Goal: Check status: Check status

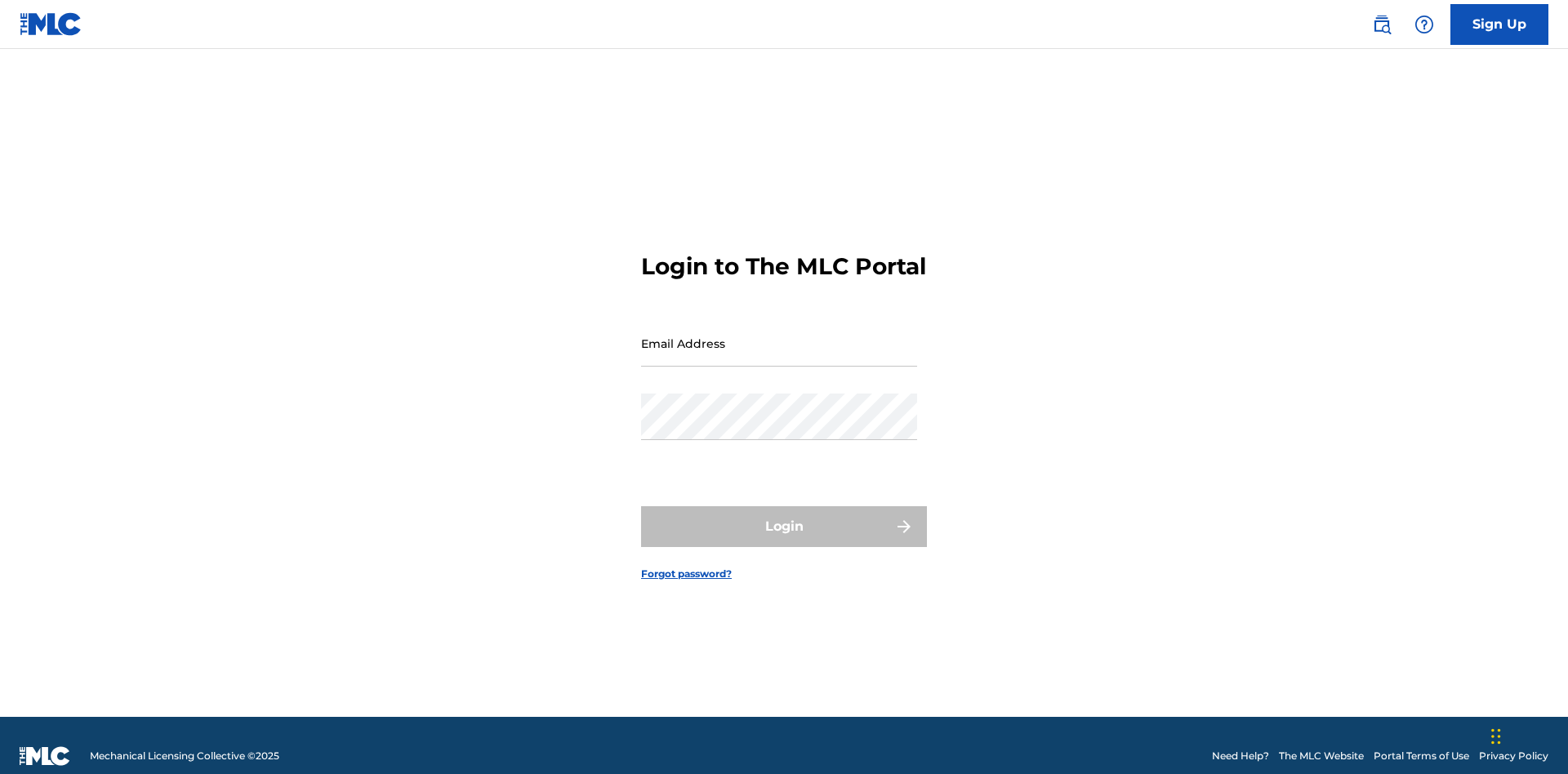
scroll to position [21, 0]
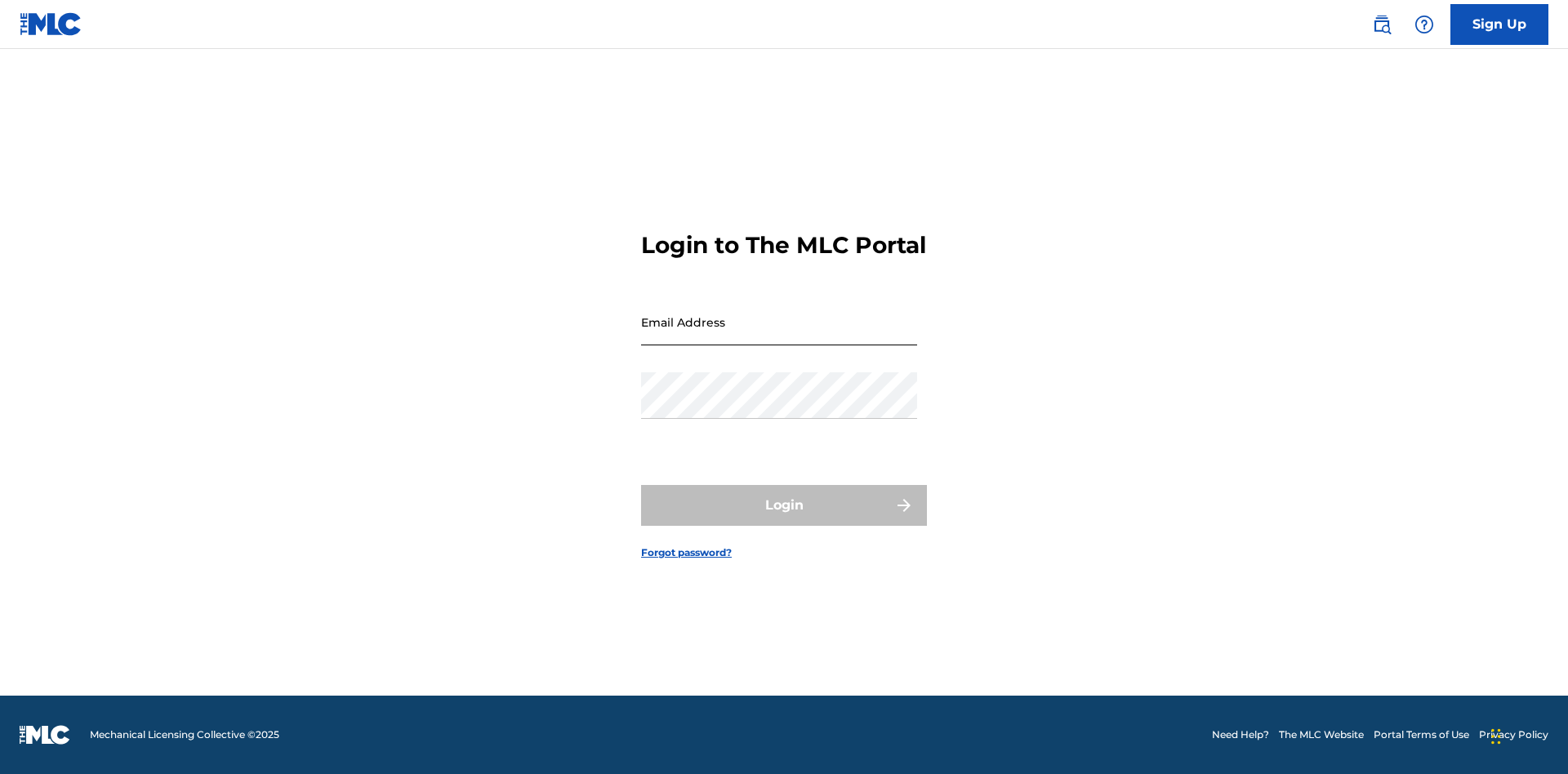
click at [779, 335] on input "Email Address" at bounding box center [779, 322] width 276 height 47
type input "[EMAIL_ADDRESS][DOMAIN_NAME]"
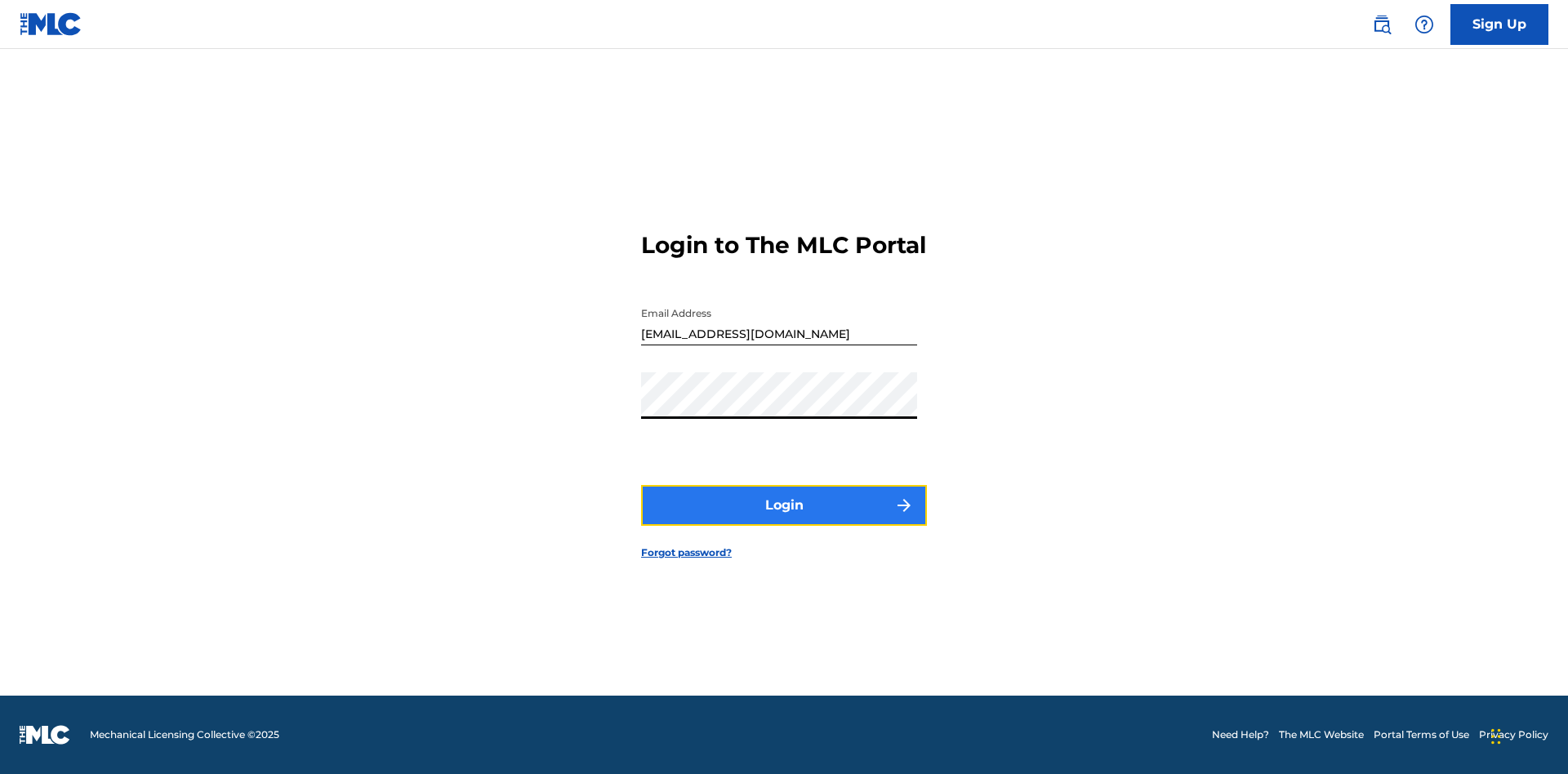
click at [784, 519] on button "Login" at bounding box center [784, 506] width 286 height 41
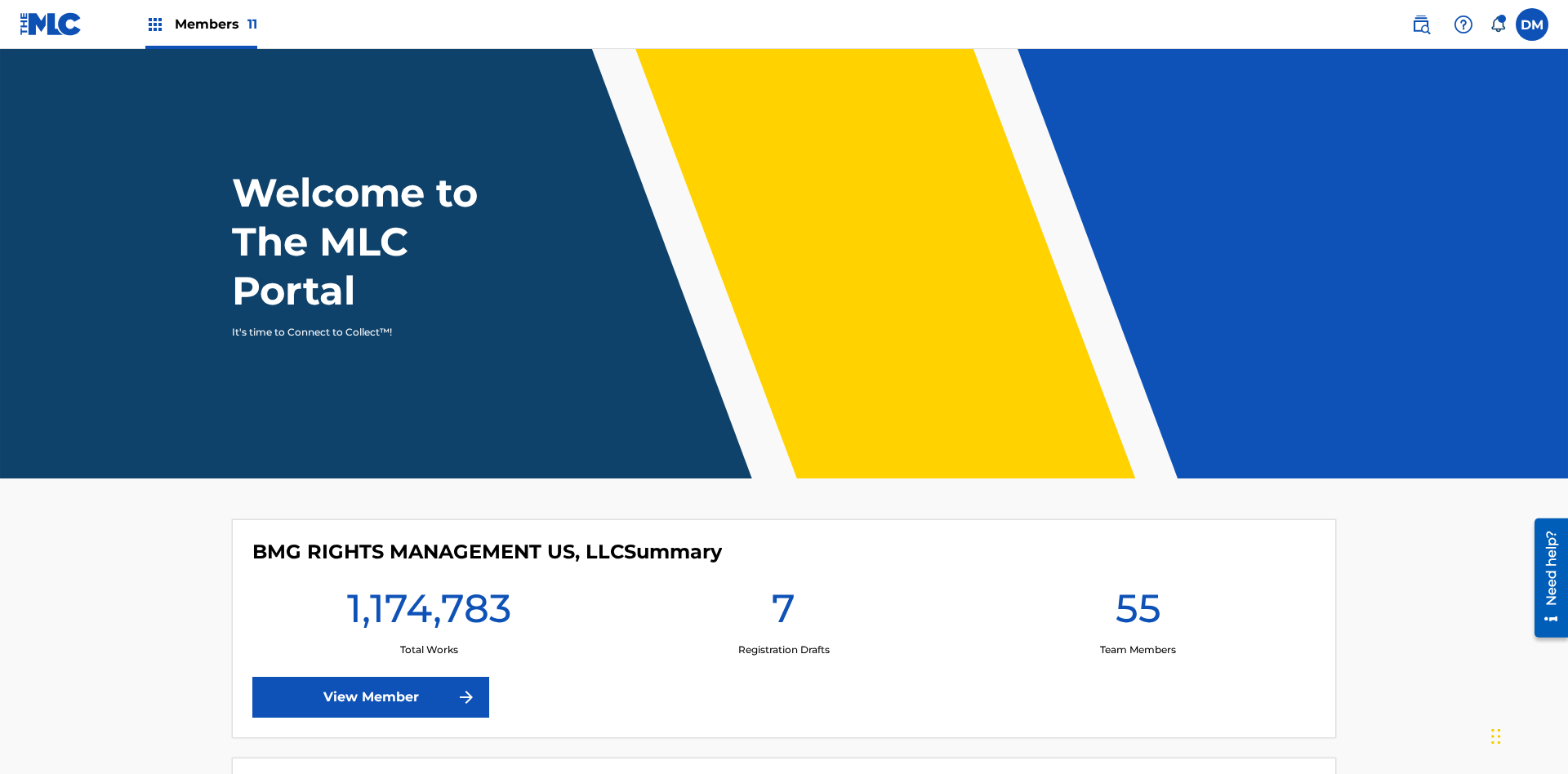
click at [201, 24] on span "Members 11" at bounding box center [216, 24] width 83 height 19
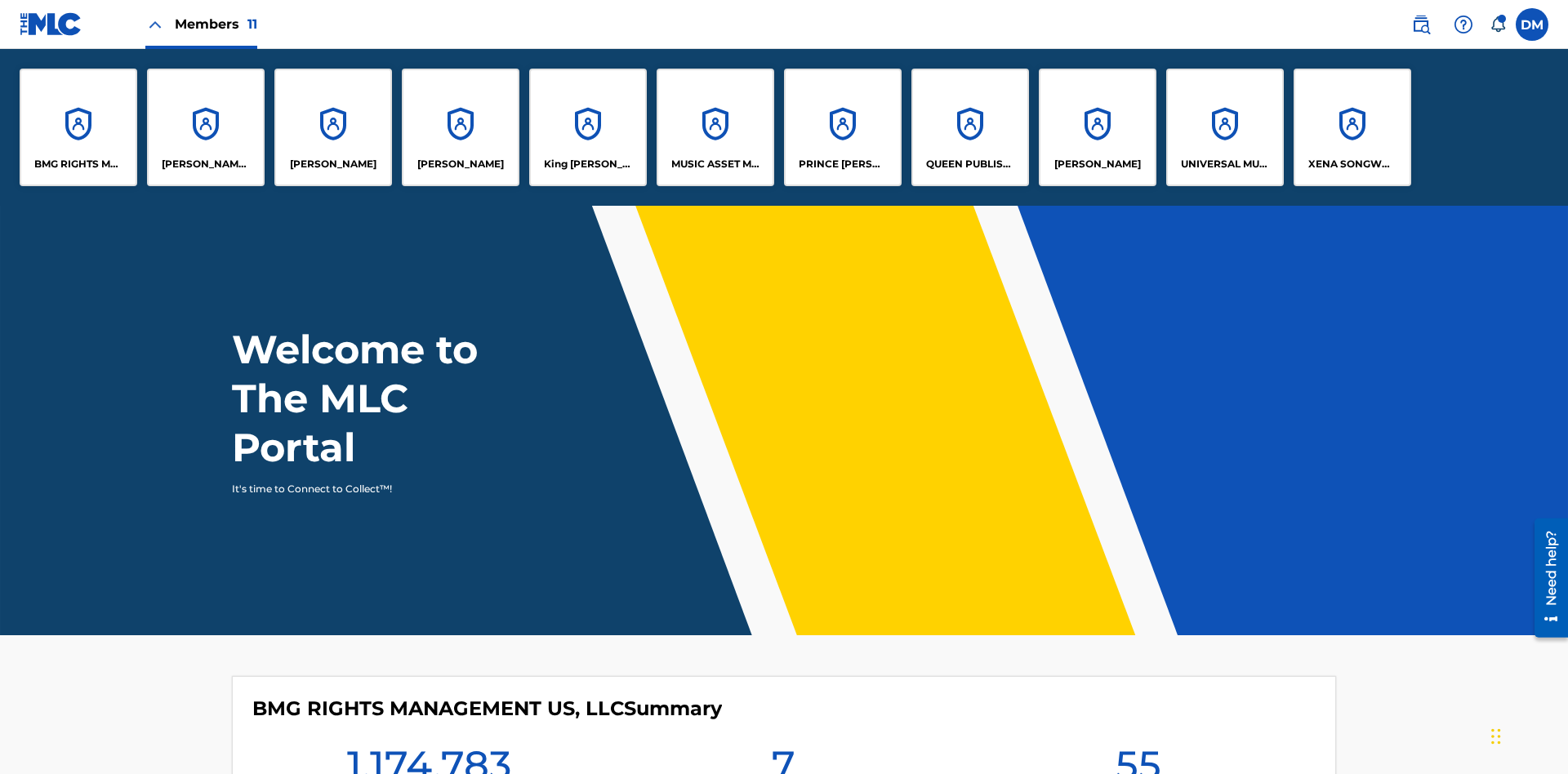
scroll to position [59, 0]
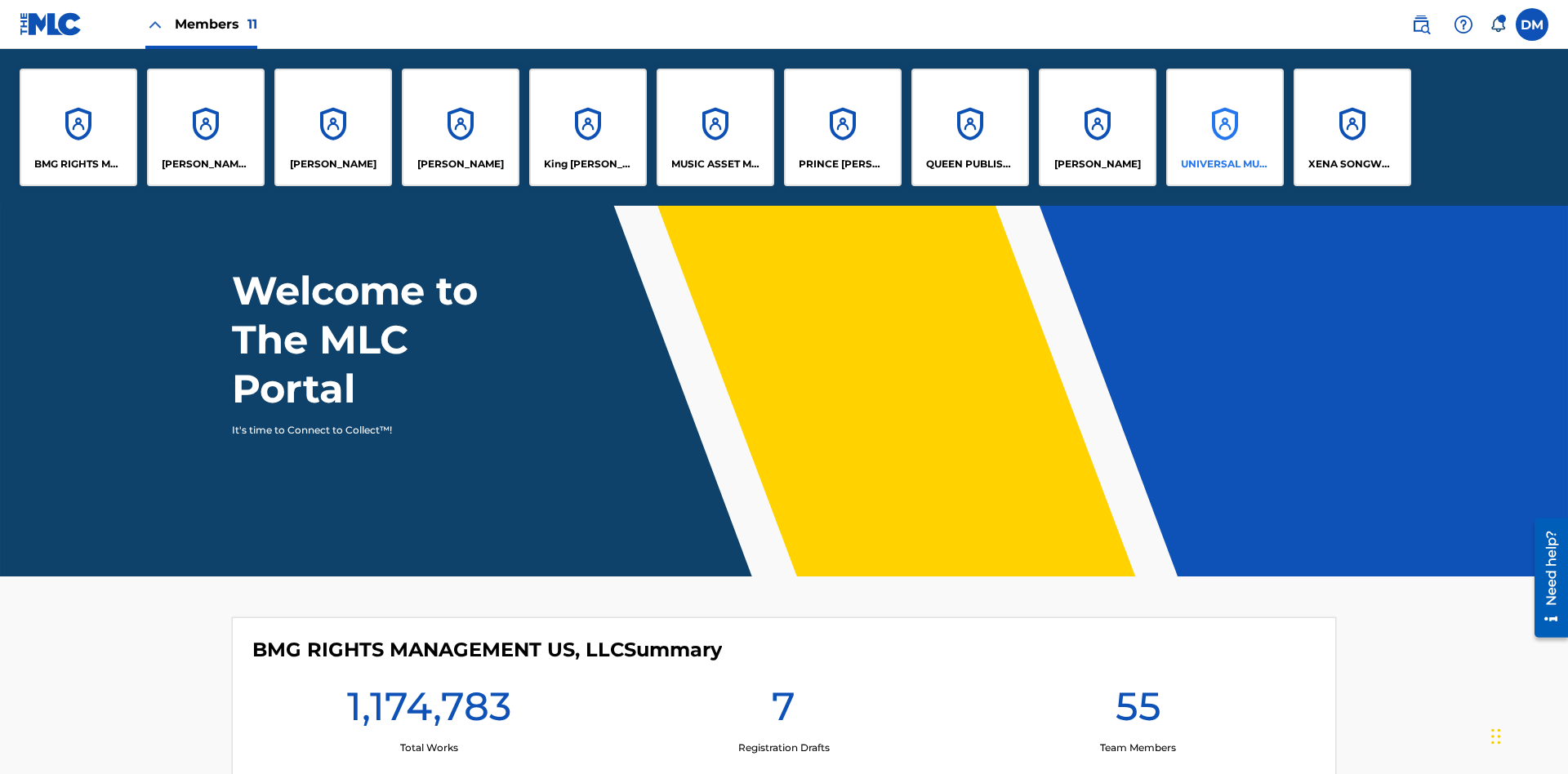
click at [1224, 164] on p "UNIVERSAL MUSIC PUB GROUP" at bounding box center [1225, 164] width 89 height 15
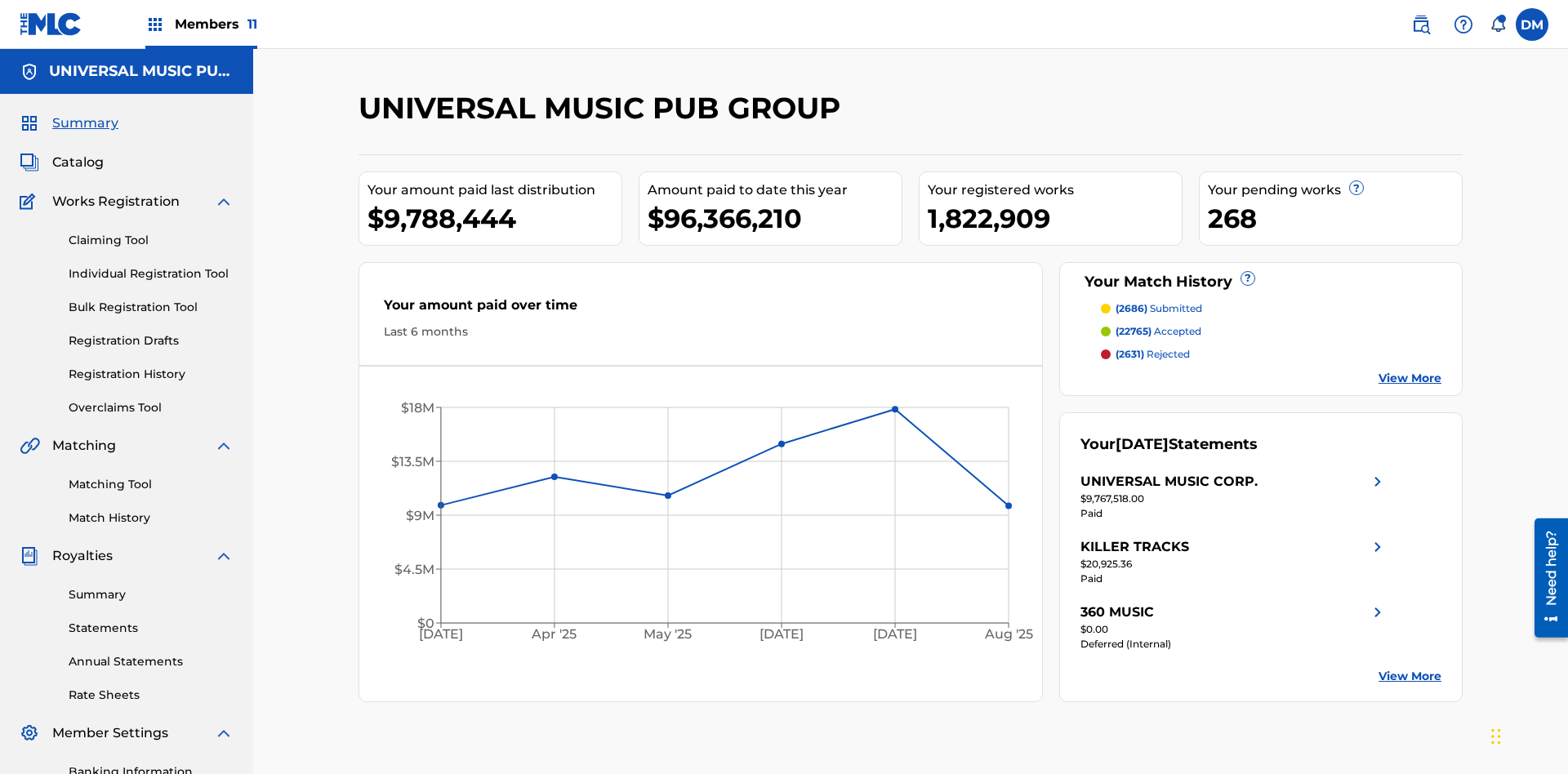
scroll to position [239, 0]
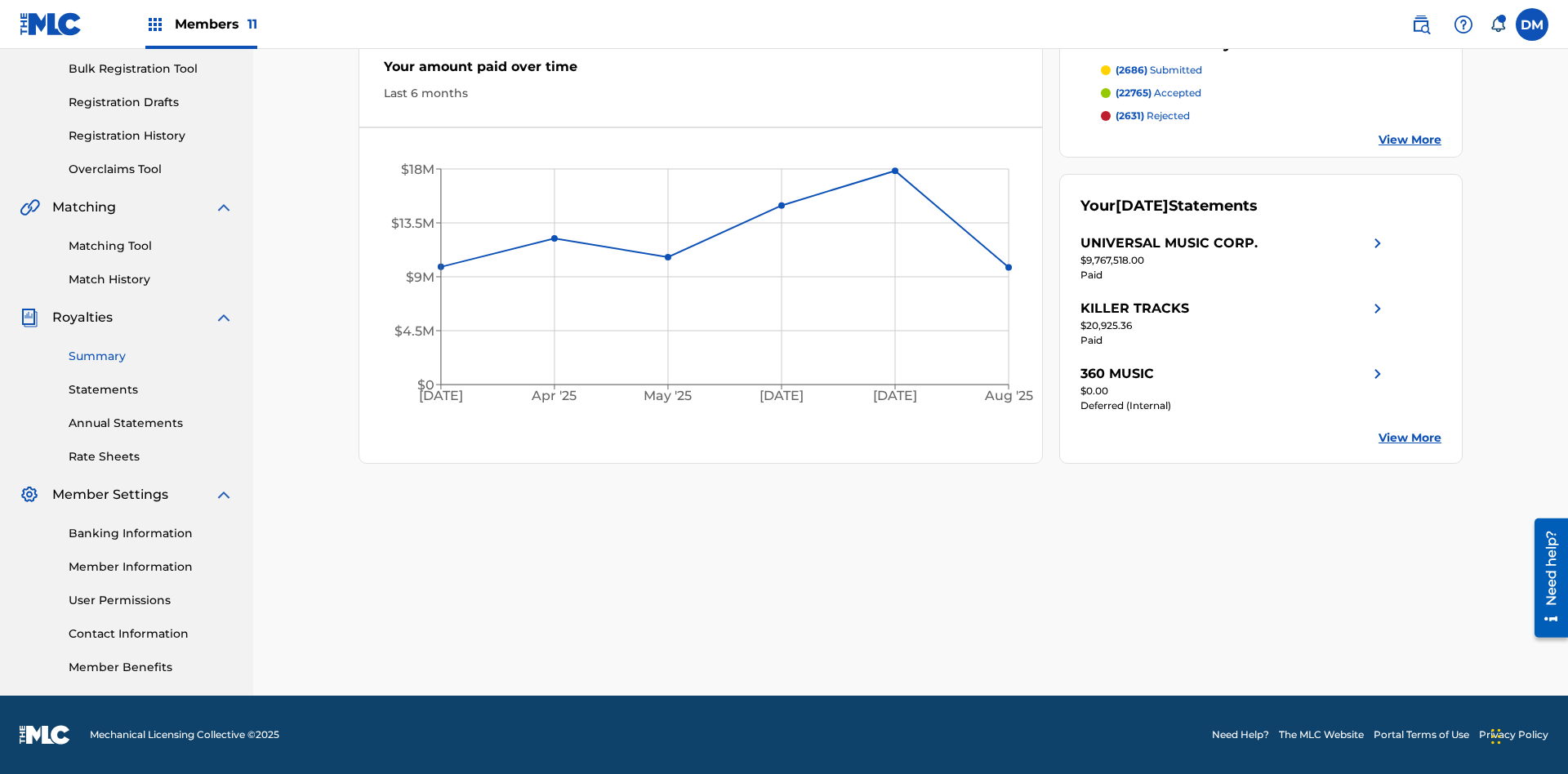
click at [151, 356] on link "Summary" at bounding box center [151, 356] width 165 height 17
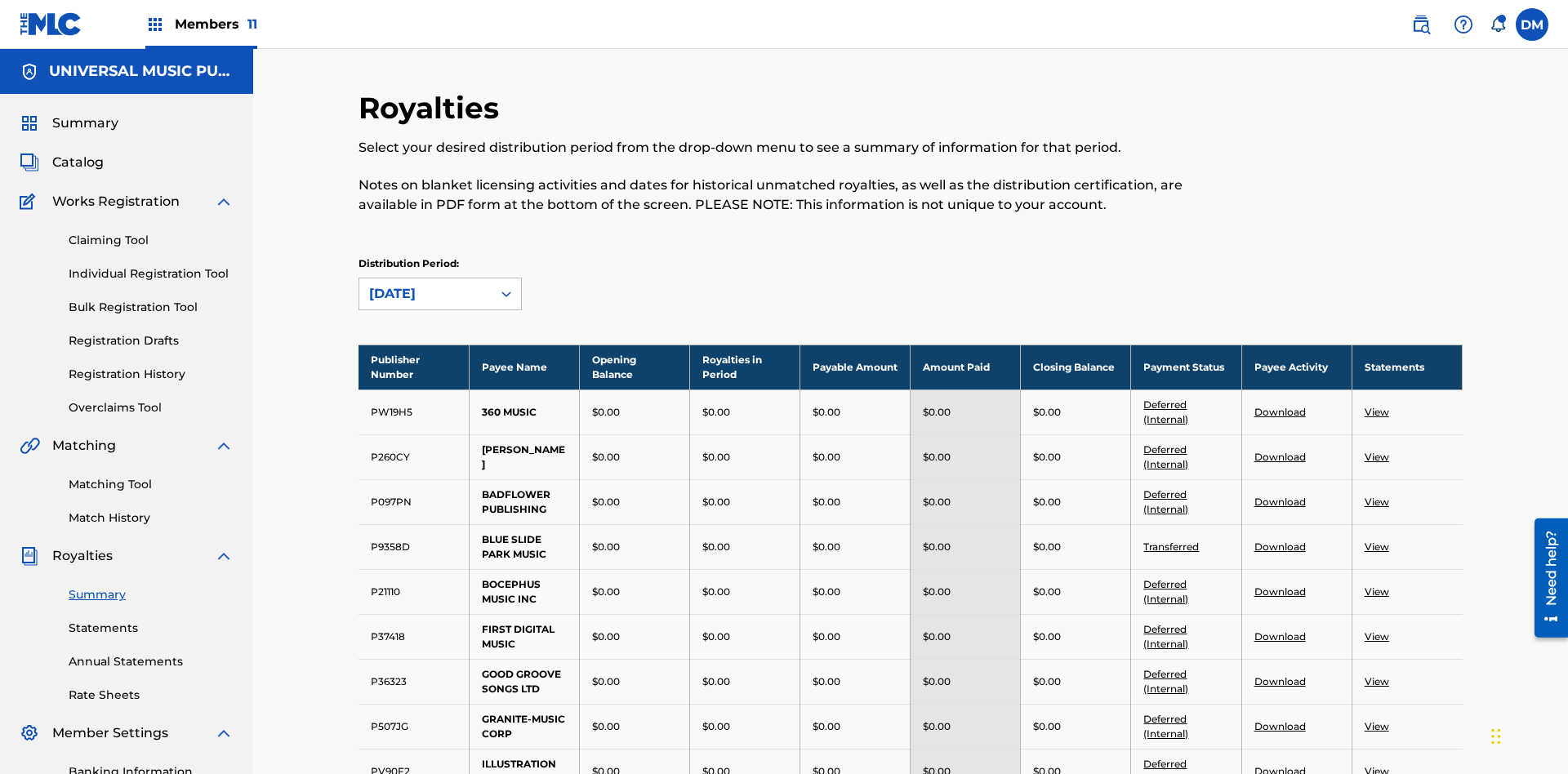
scroll to position [180, 0]
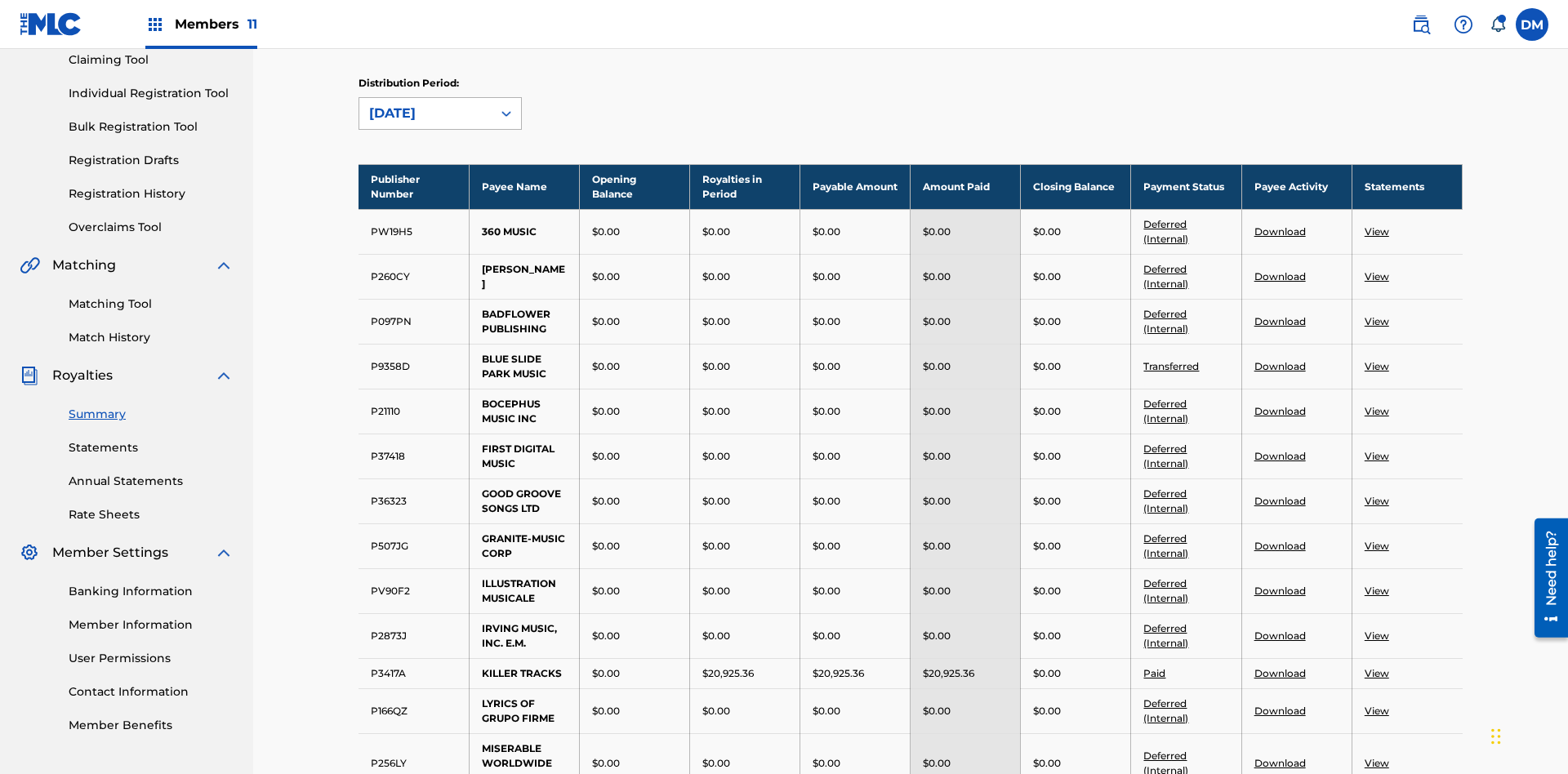
click at [426, 113] on div "[DATE]" at bounding box center [425, 113] width 112 height 20
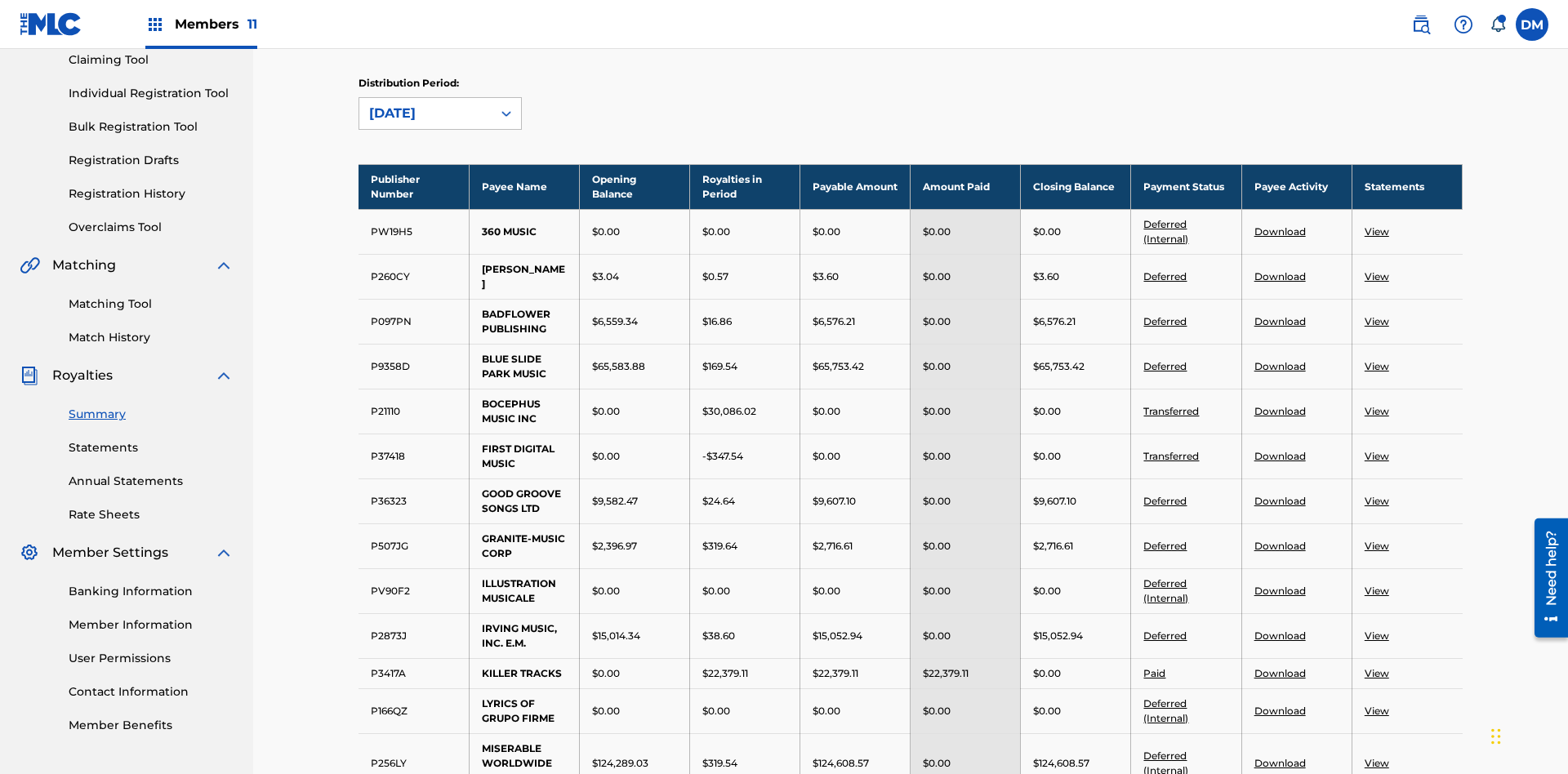
click at [426, 113] on div "[DATE]" at bounding box center [425, 113] width 112 height 20
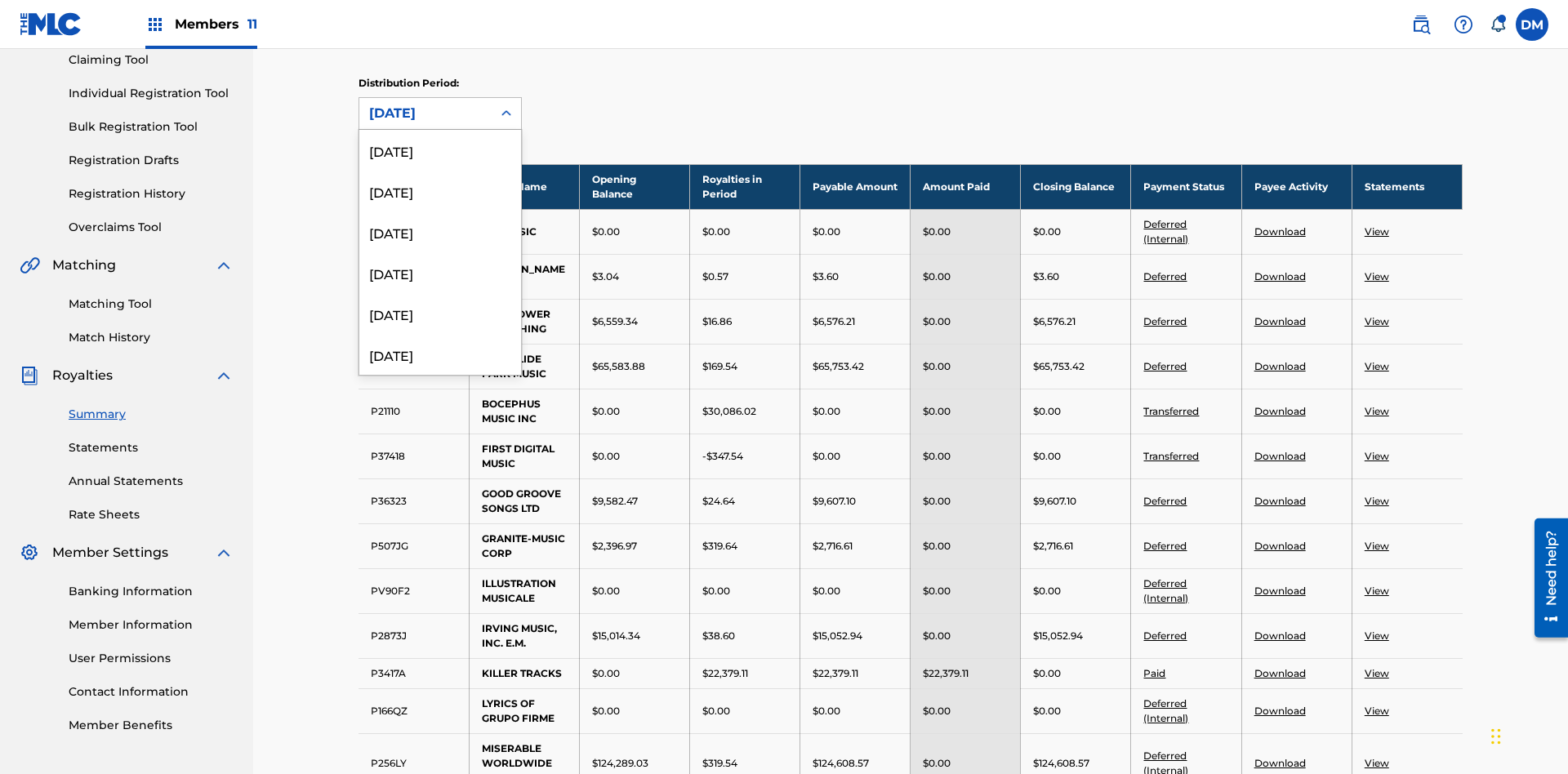
scroll to position [462, 0]
click at [440, 341] on div "[DATE]" at bounding box center [440, 341] width 162 height 41
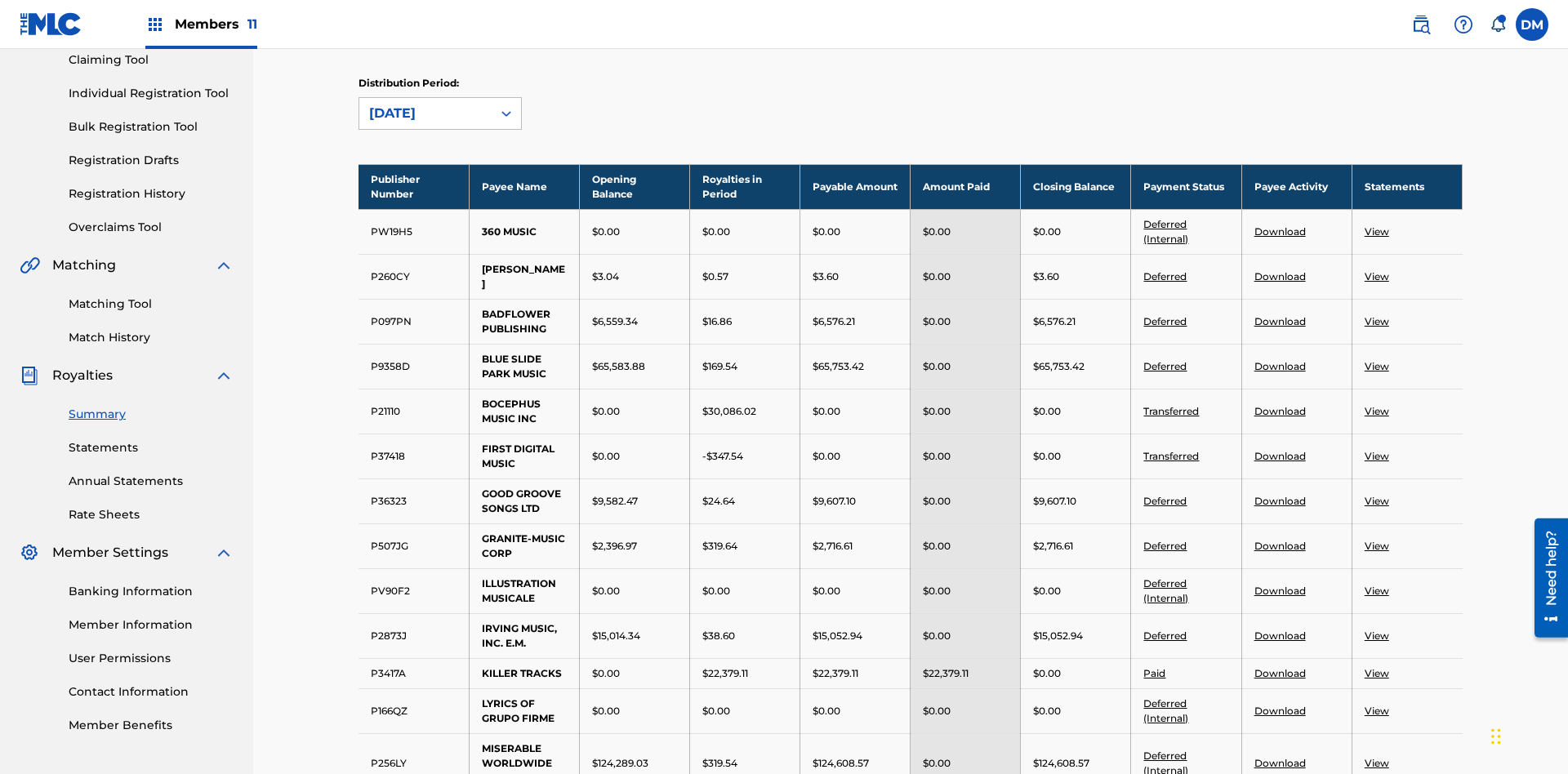
scroll to position [1705, 0]
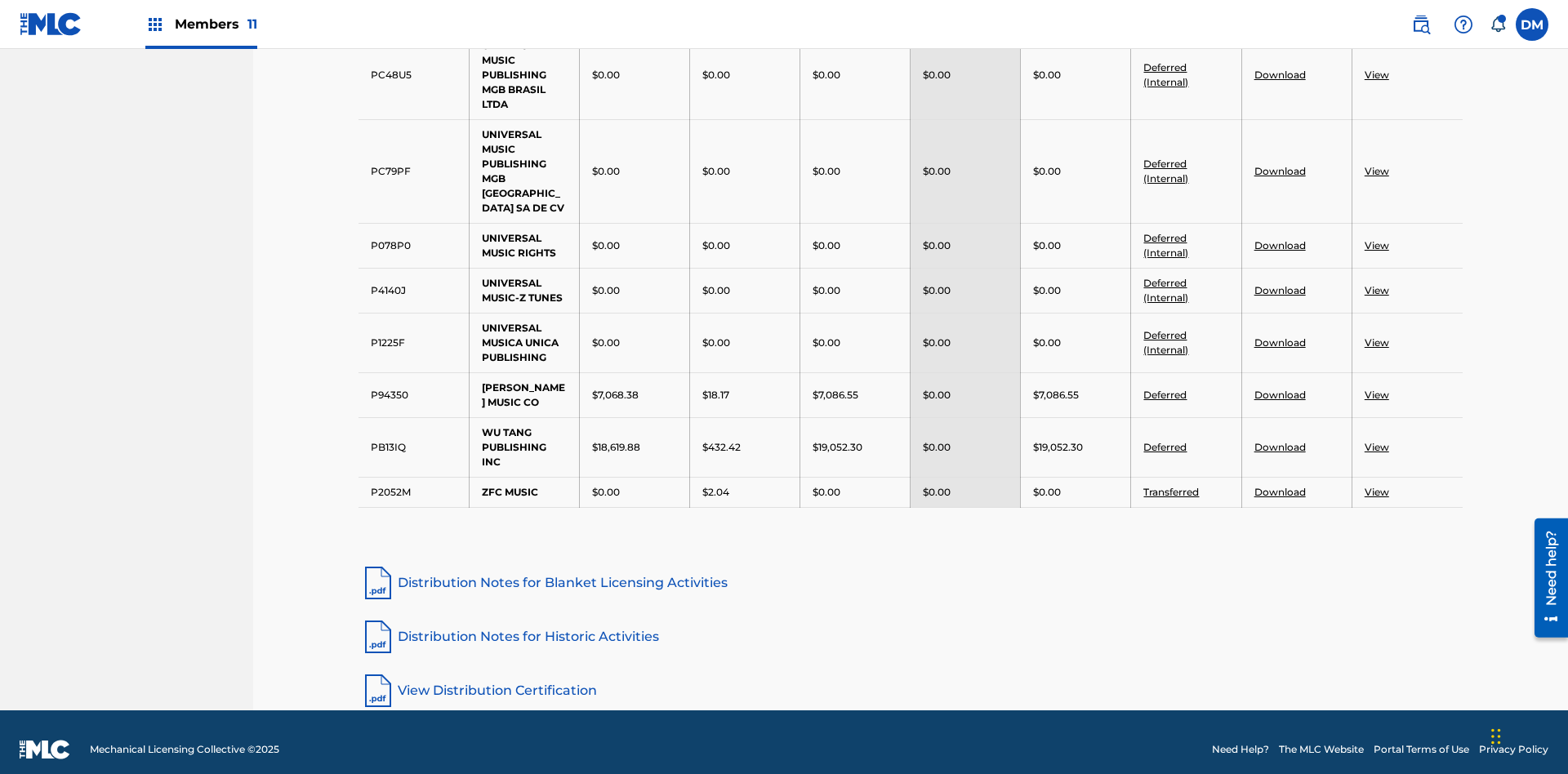
click at [910, 567] on link "Distribution Notes for Blanket Licensing Activities" at bounding box center [910, 583] width 1105 height 39
click at [910, 621] on link "Distribution Notes for Historic Activities" at bounding box center [910, 637] width 1105 height 39
click at [910, 676] on link "View Distribution Certification" at bounding box center [910, 691] width 1105 height 39
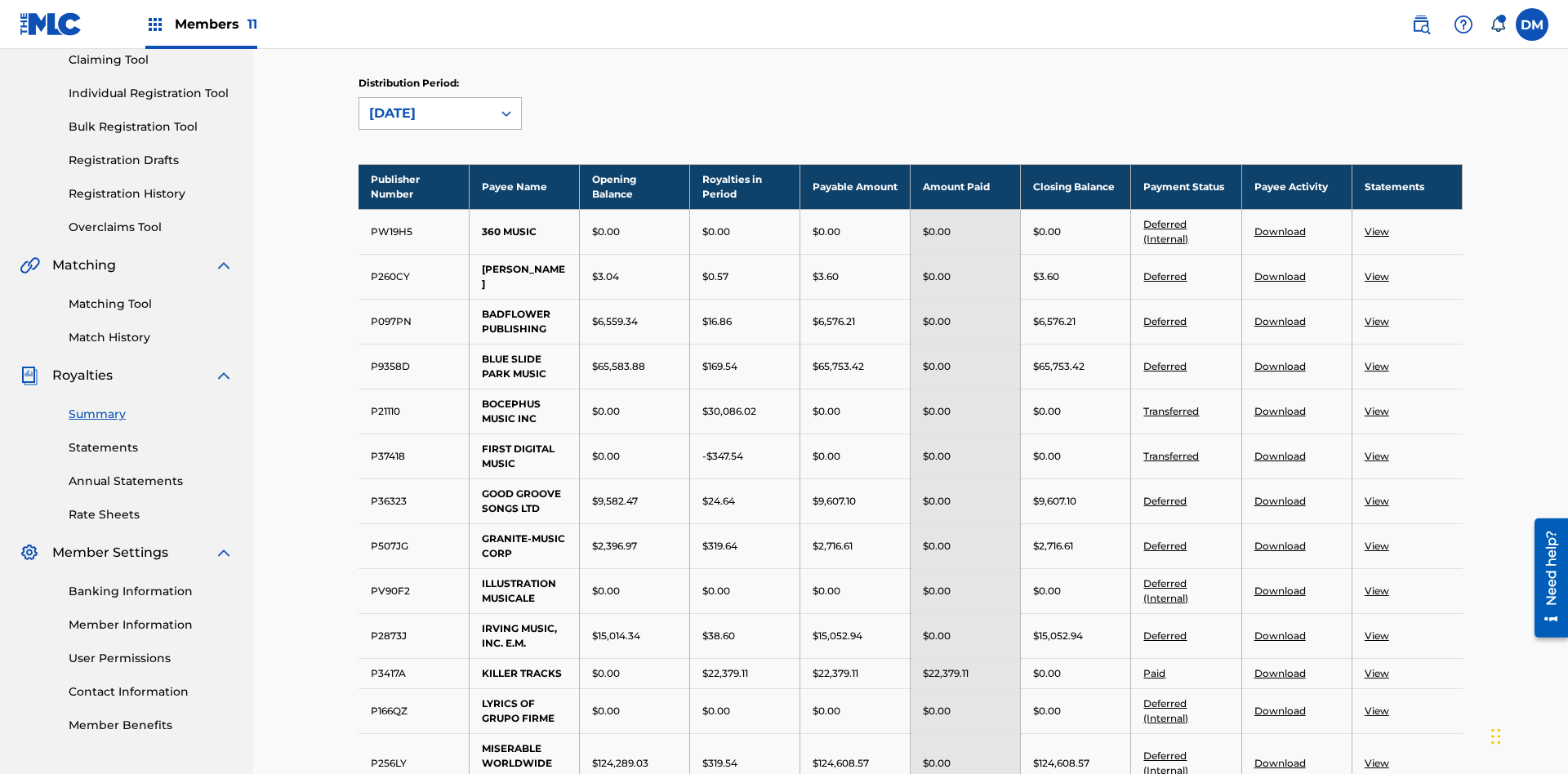
click at [426, 113] on div "[DATE]" at bounding box center [425, 113] width 112 height 20
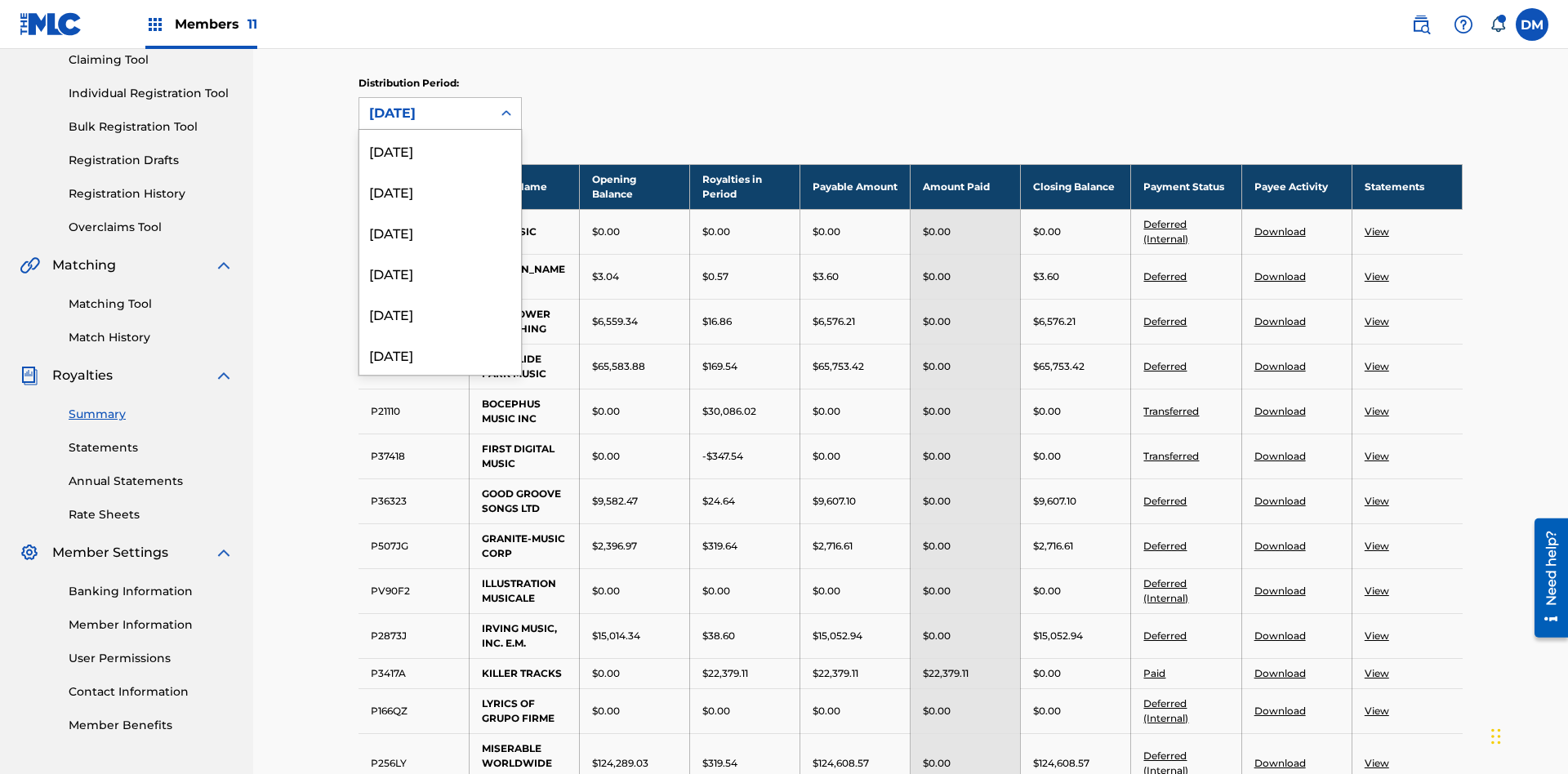
scroll to position [462, 0]
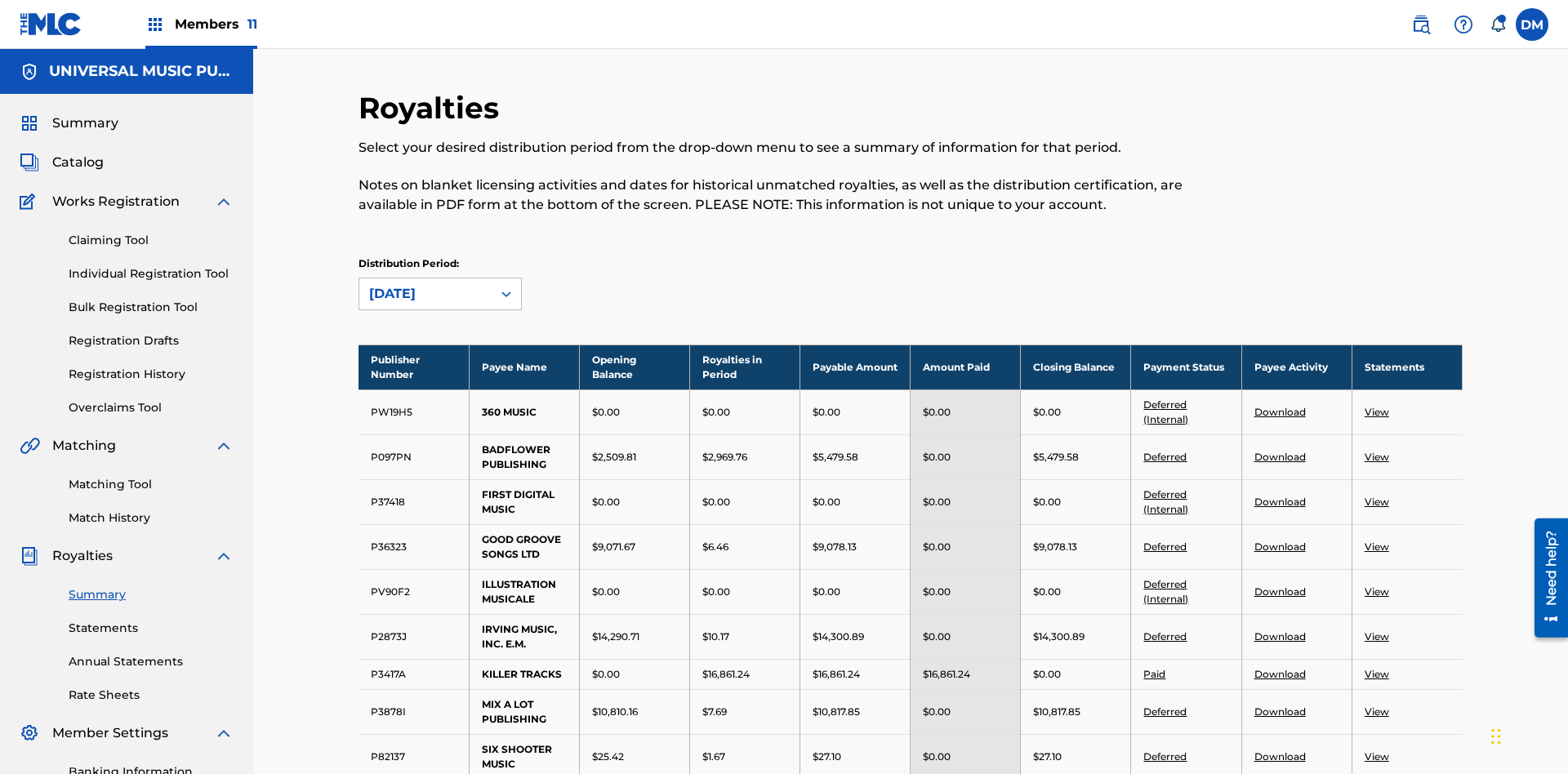
scroll to position [1082, 0]
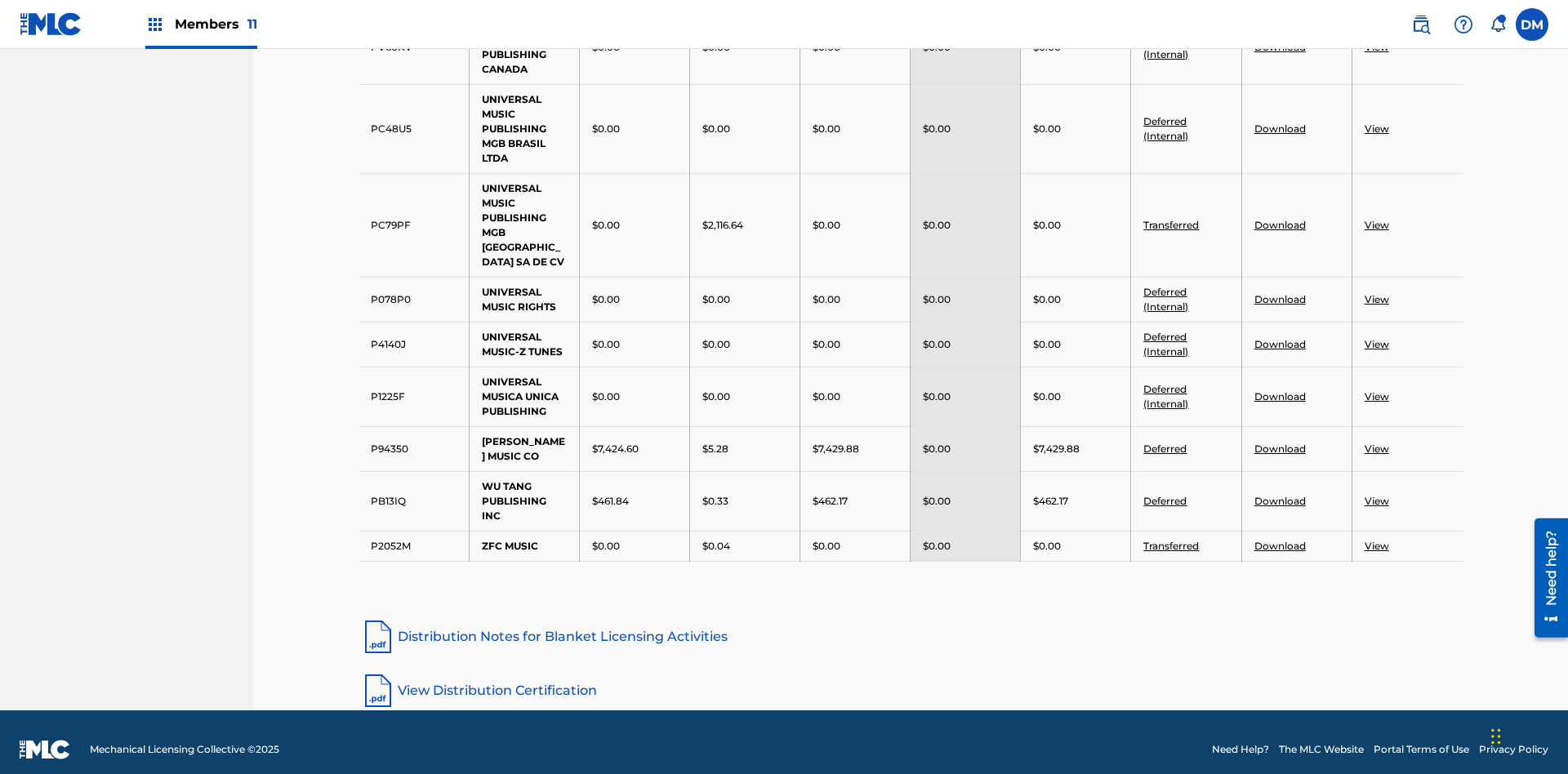
click at [910, 621] on link "Distribution Notes for Blanket Licensing Activities" at bounding box center [910, 637] width 1105 height 39
click at [910, 676] on link "View Distribution Certification" at bounding box center [910, 691] width 1105 height 39
